Goal: Task Accomplishment & Management: Use online tool/utility

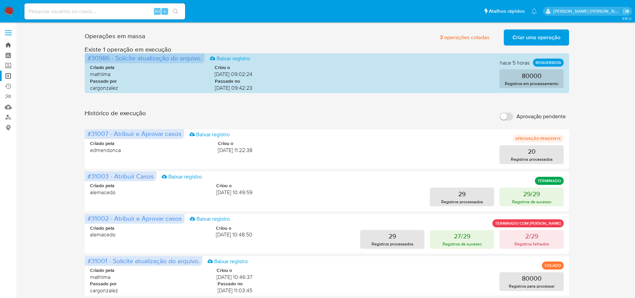
click at [5, 45] on link "Bandeja" at bounding box center [40, 45] width 80 height 10
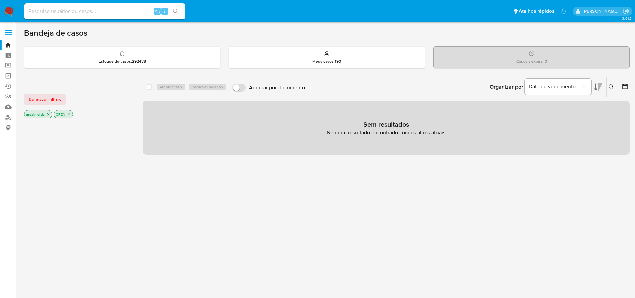
click at [48, 114] on icon "close-filter" at bounding box center [48, 114] width 2 height 2
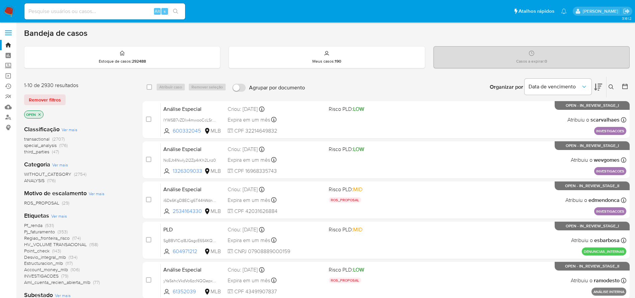
click at [236, 87] on input "Agrupar por documento" at bounding box center [238, 88] width 13 height 8
checkbox input "true"
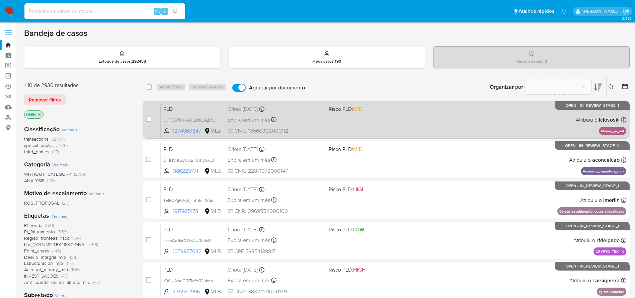
click at [396, 115] on div "PLD UvjTEm70lKyAKugNCALbR4DW 1274960847 MLB Risco PLD: MID Criou: 12/09/2025 Cr…" at bounding box center [393, 120] width 465 height 34
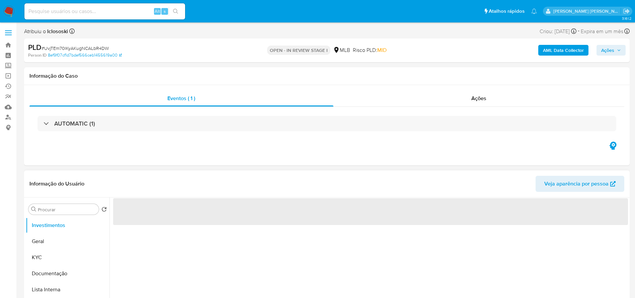
select select "10"
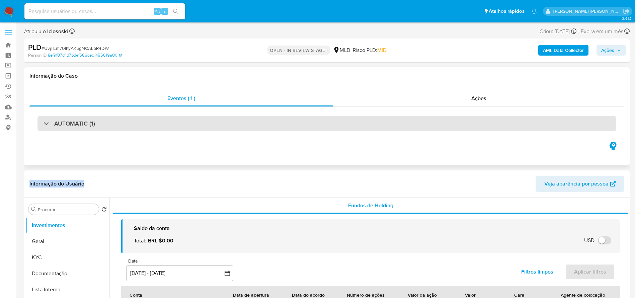
click at [223, 126] on div "AUTOMATIC (1)" at bounding box center [326, 123] width 578 height 15
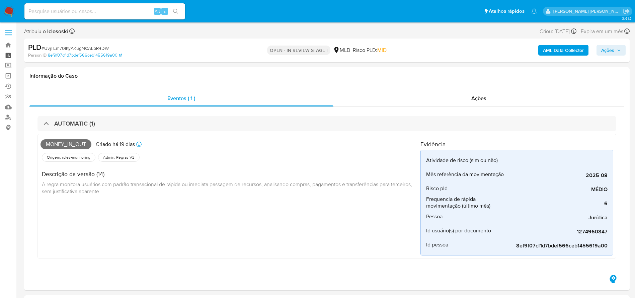
click at [9, 51] on link "Painel" at bounding box center [40, 55] width 80 height 10
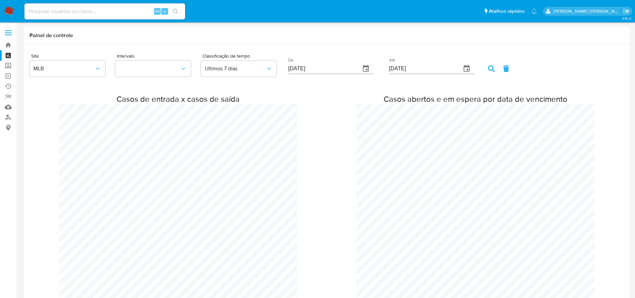
scroll to position [635, 635]
click at [7, 45] on link "Bandeja" at bounding box center [40, 45] width 80 height 10
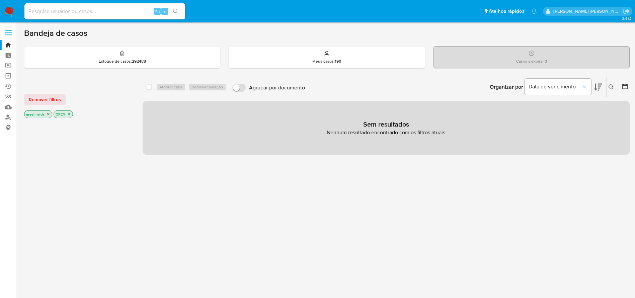
click at [69, 115] on icon "close-filter" at bounding box center [69, 114] width 4 height 4
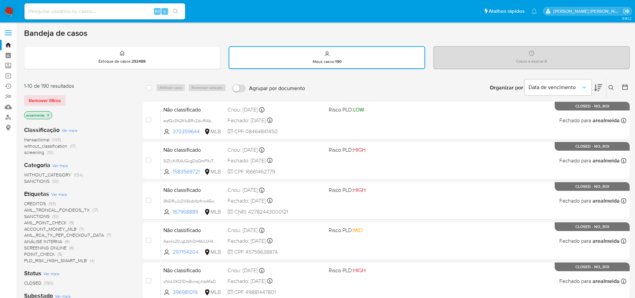
click at [237, 87] on input "Agrupar por documento" at bounding box center [238, 88] width 13 height 8
checkbox input "true"
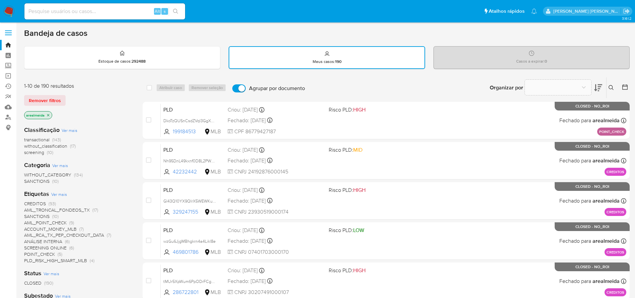
click at [49, 114] on icon "close-filter" at bounding box center [48, 115] width 4 height 4
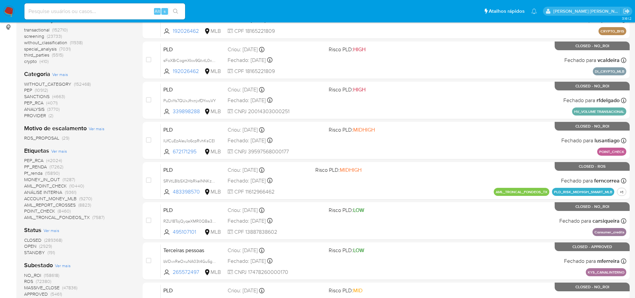
scroll to position [151, 0]
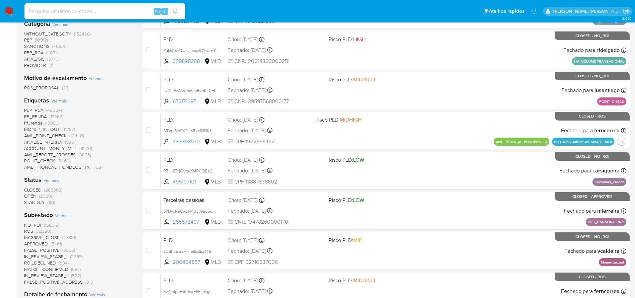
click at [30, 195] on span "OPEN" at bounding box center [30, 195] width 12 height 7
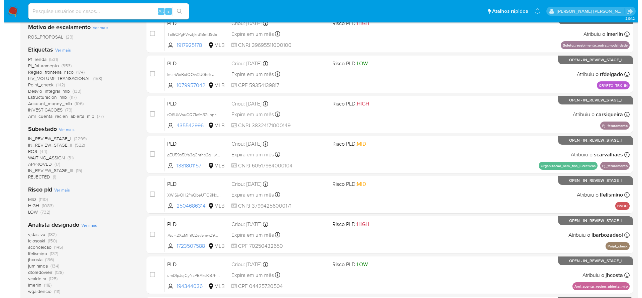
scroll to position [151, 0]
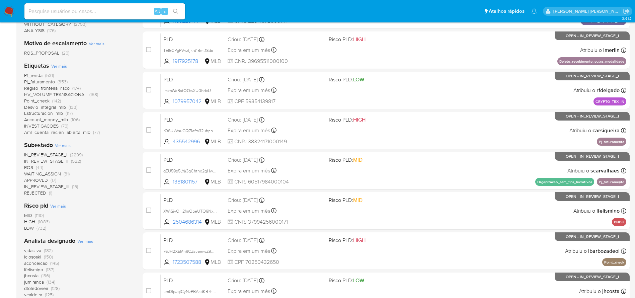
click at [85, 240] on span "Ver mais" at bounding box center [85, 241] width 16 height 6
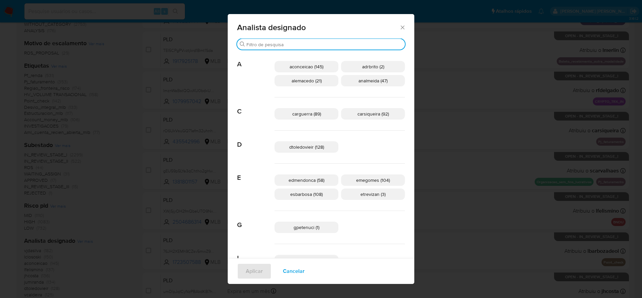
click at [288, 46] on input "Buscar" at bounding box center [325, 44] width 156 height 6
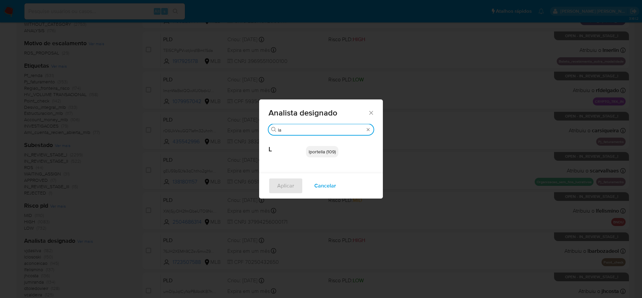
type input "l"
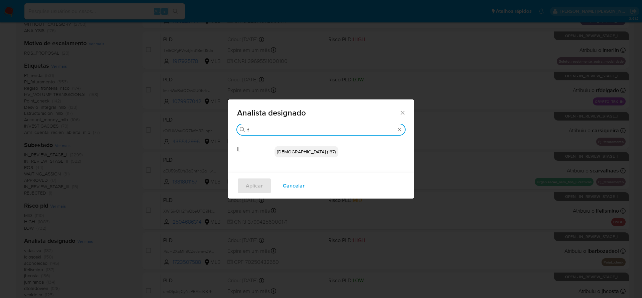
type input "lf"
click at [324, 151] on span "[DEMOGRAPHIC_DATA] (137)" at bounding box center [306, 151] width 59 height 7
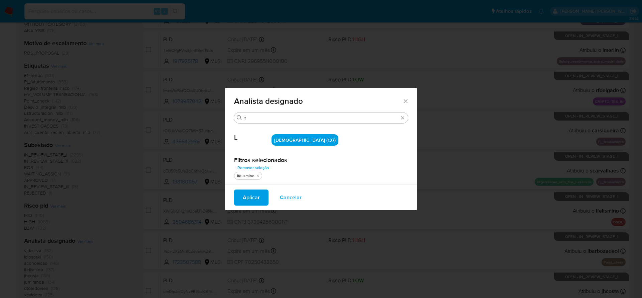
click at [260, 195] on span "Aplicar" at bounding box center [251, 197] width 17 height 15
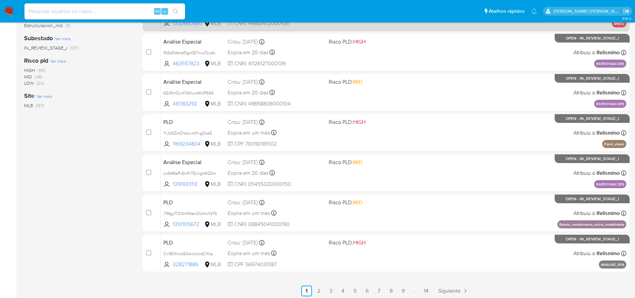
scroll to position [251, 0]
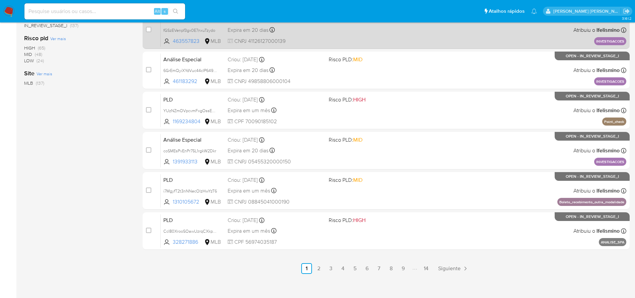
click at [317, 267] on link "2" at bounding box center [318, 268] width 11 height 11
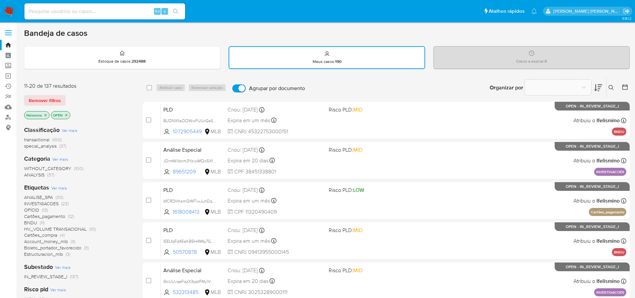
click at [239, 87] on input "Agrupar por documento" at bounding box center [238, 88] width 13 height 8
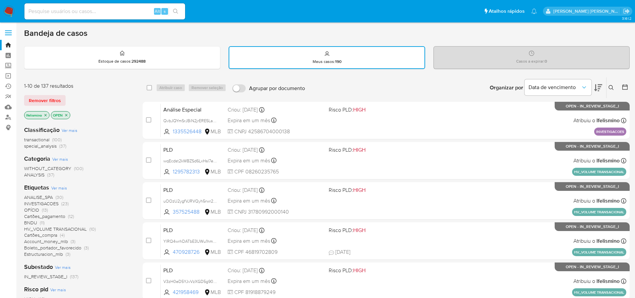
click at [234, 88] on input "Agrupar por documento" at bounding box center [238, 88] width 13 height 8
checkbox input "true"
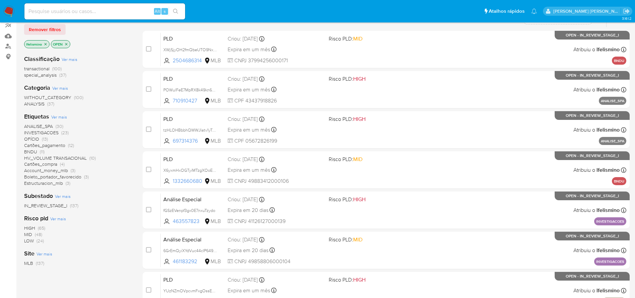
scroll to position [50, 0]
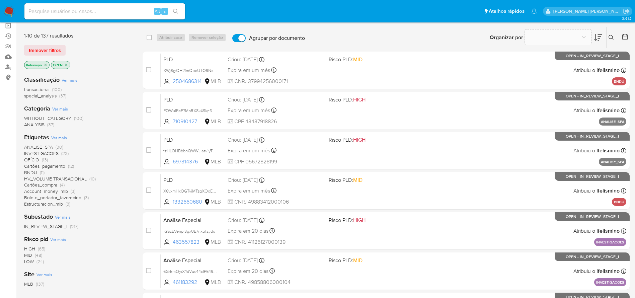
click at [67, 65] on icon "close-filter" at bounding box center [66, 65] width 4 height 4
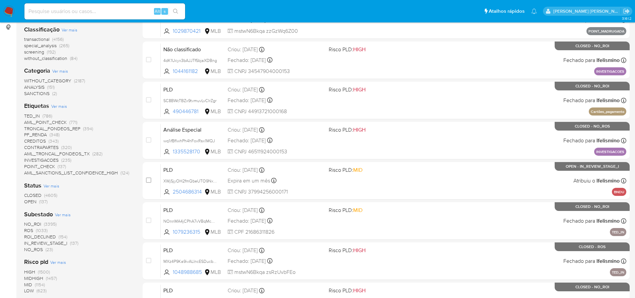
scroll to position [151, 0]
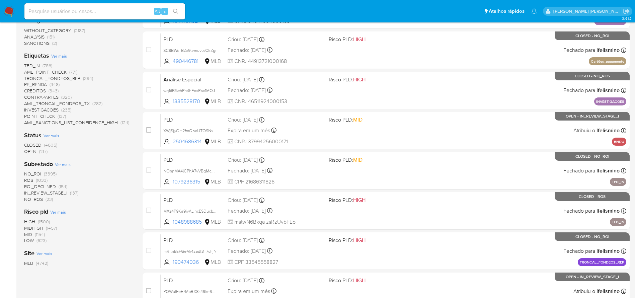
click at [36, 175] on span "NO_ROI" at bounding box center [32, 173] width 17 height 7
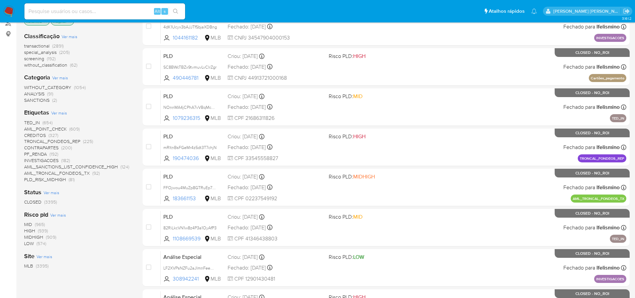
scroll to position [100, 0]
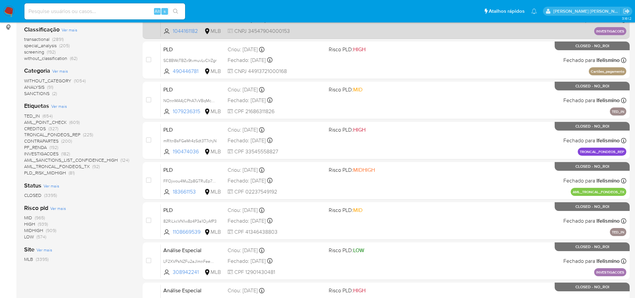
click at [450, 34] on div "Não classificado 4dK1Ucyx3bAJJTfSbjaXDBng 1044161182 MLB Risco PLD: HIGH Criou:…" at bounding box center [393, 20] width 465 height 34
